Goal: Download file/media

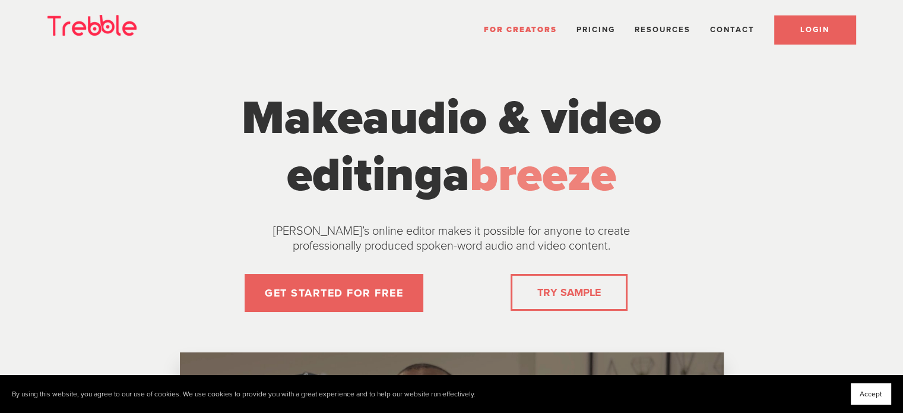
click at [797, 34] on link "LOGIN" at bounding box center [814, 29] width 81 height 28
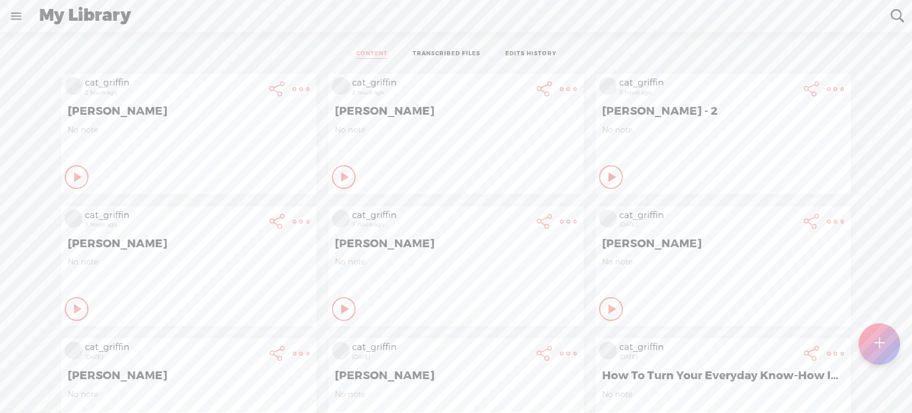
click at [309, 87] on t at bounding box center [301, 89] width 17 height 17
click at [756, 236] on link "Download Video" at bounding box center [762, 237] width 134 height 27
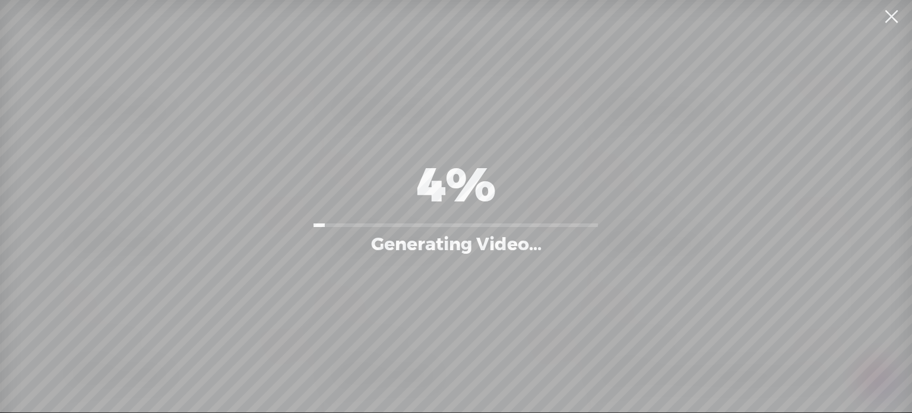
drag, startPoint x: 475, startPoint y: 148, endPoint x: 476, endPoint y: 132, distance: 15.5
click at [476, 132] on div "4% Generating Video..." at bounding box center [455, 205] width 297 height 387
